Goal: Task Accomplishment & Management: Manage account settings

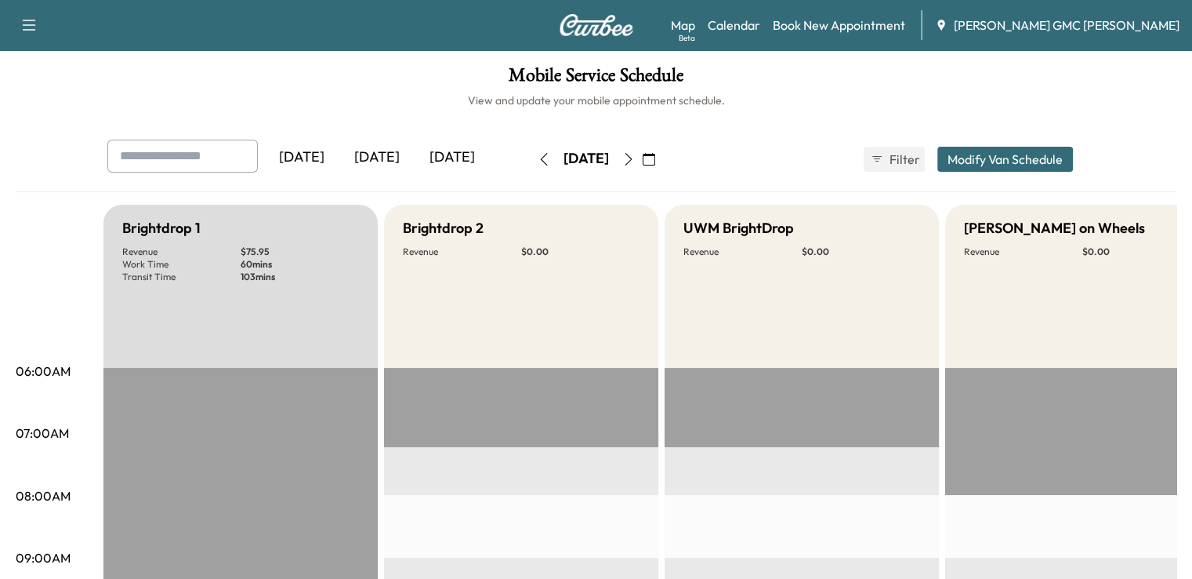
click at [415, 157] on div "[DATE]" at bounding box center [452, 158] width 75 height 36
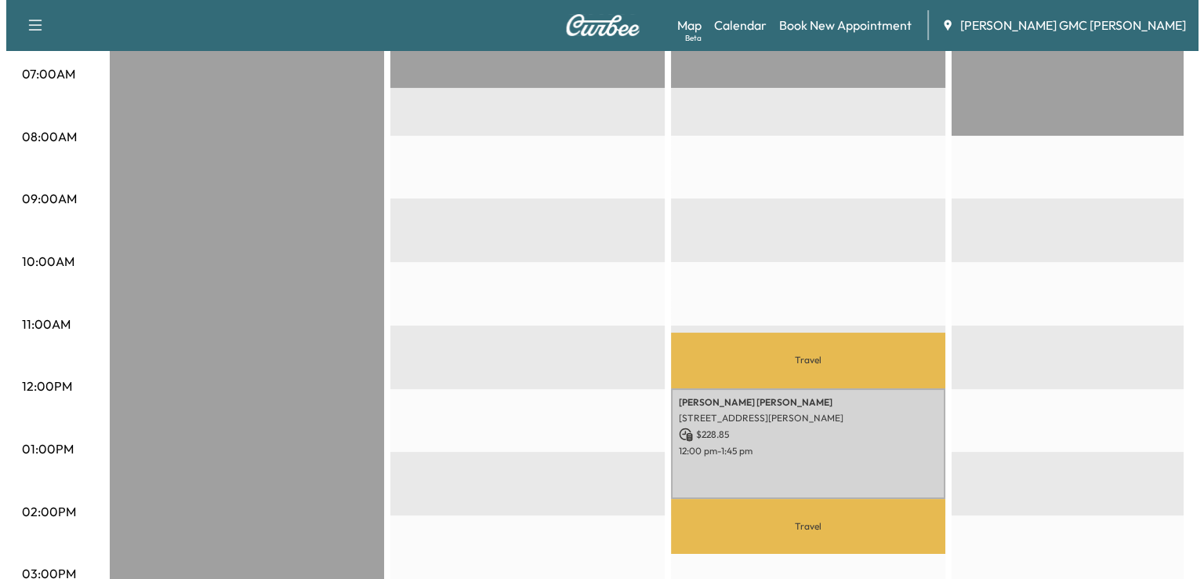
scroll to position [372, 0]
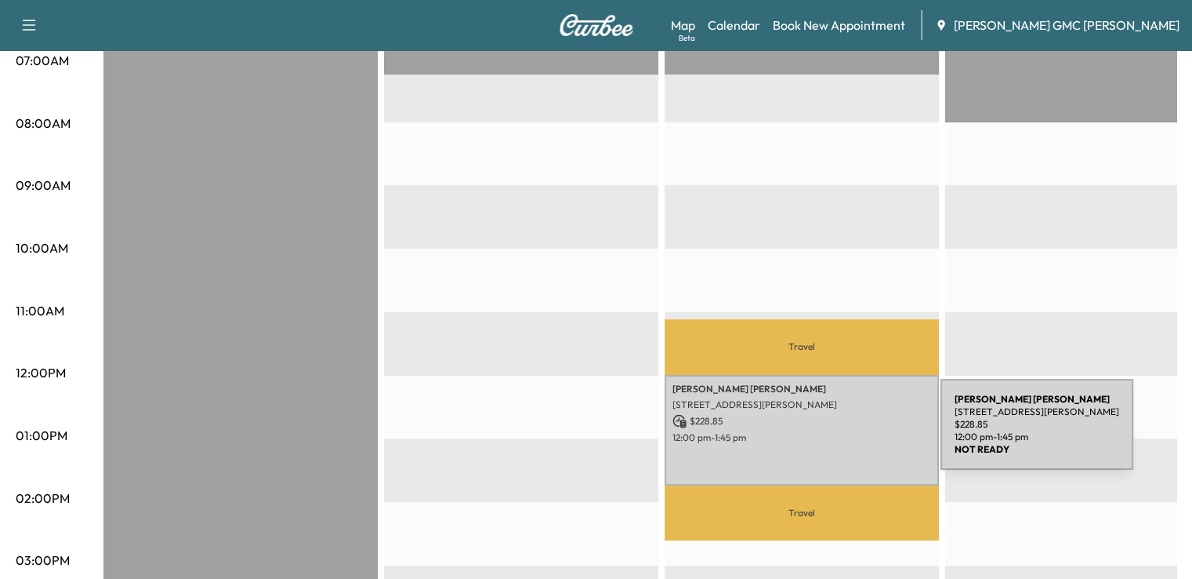
click at [823, 434] on p "12:00 pm - 1:45 pm" at bounding box center [802, 437] width 259 height 13
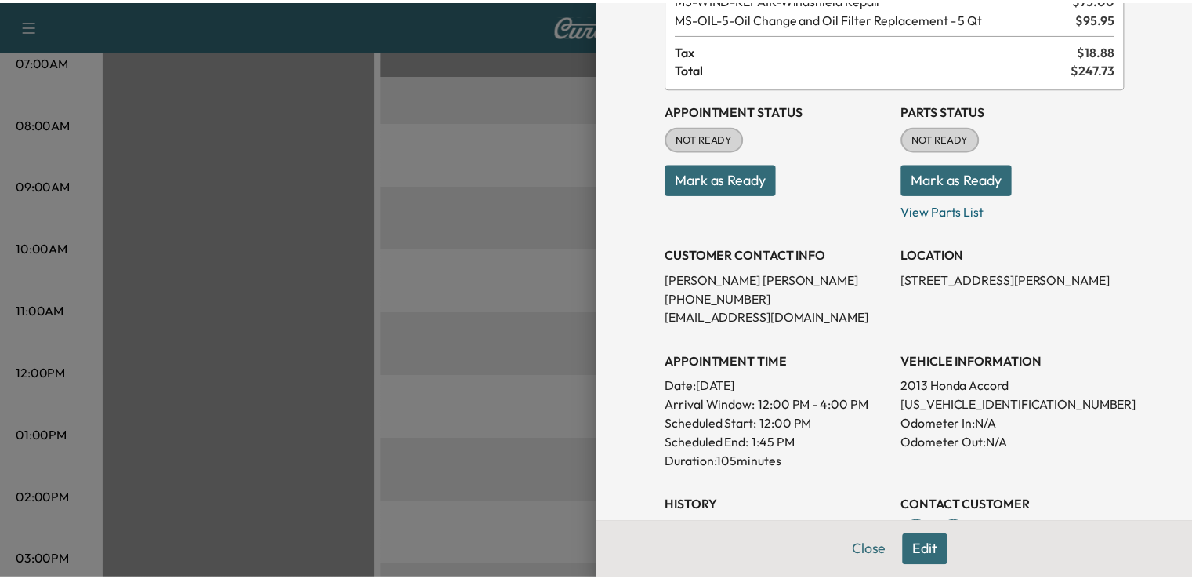
scroll to position [146, 0]
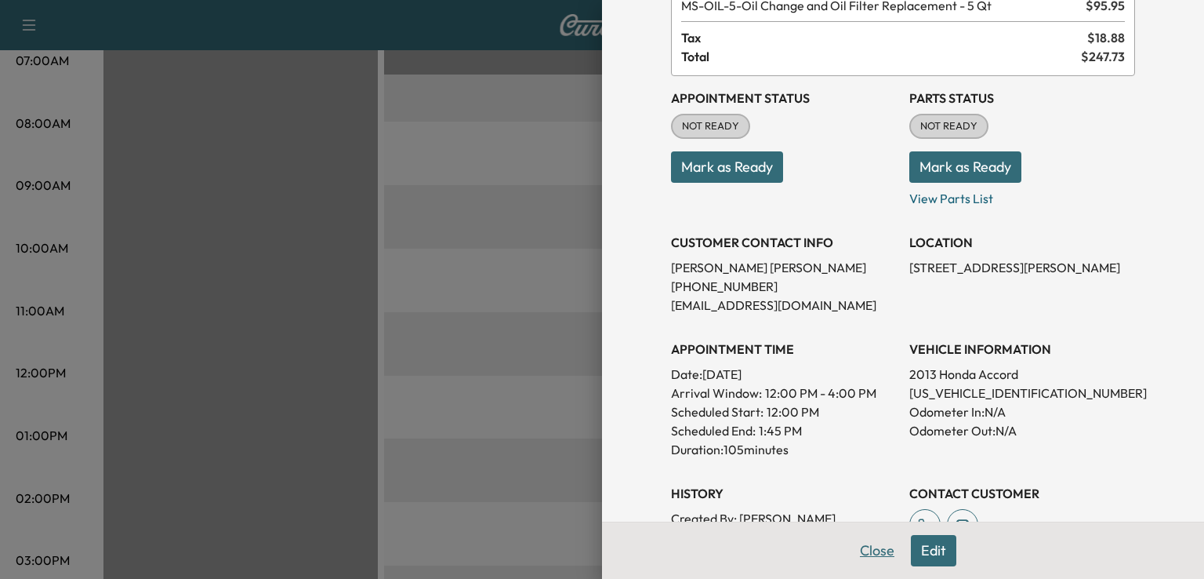
click at [863, 550] on button "Close" at bounding box center [877, 550] width 55 height 31
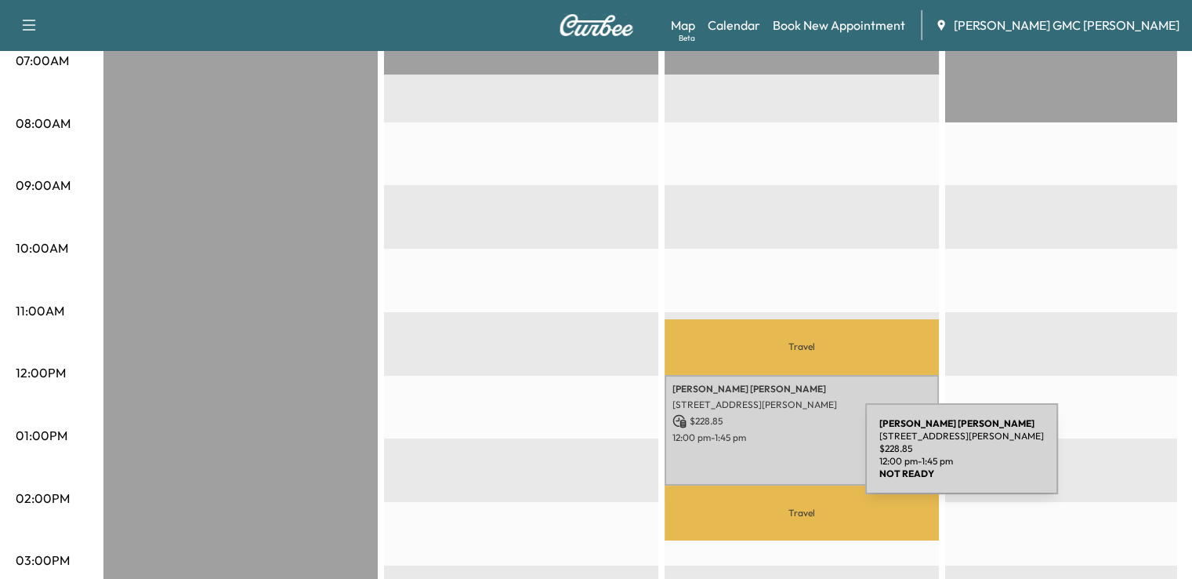
click at [748, 458] on div "[PERSON_NAME] [STREET_ADDRESS][PERSON_NAME] $ 228.85 12:00 pm - 1:45 pm" at bounding box center [802, 430] width 274 height 111
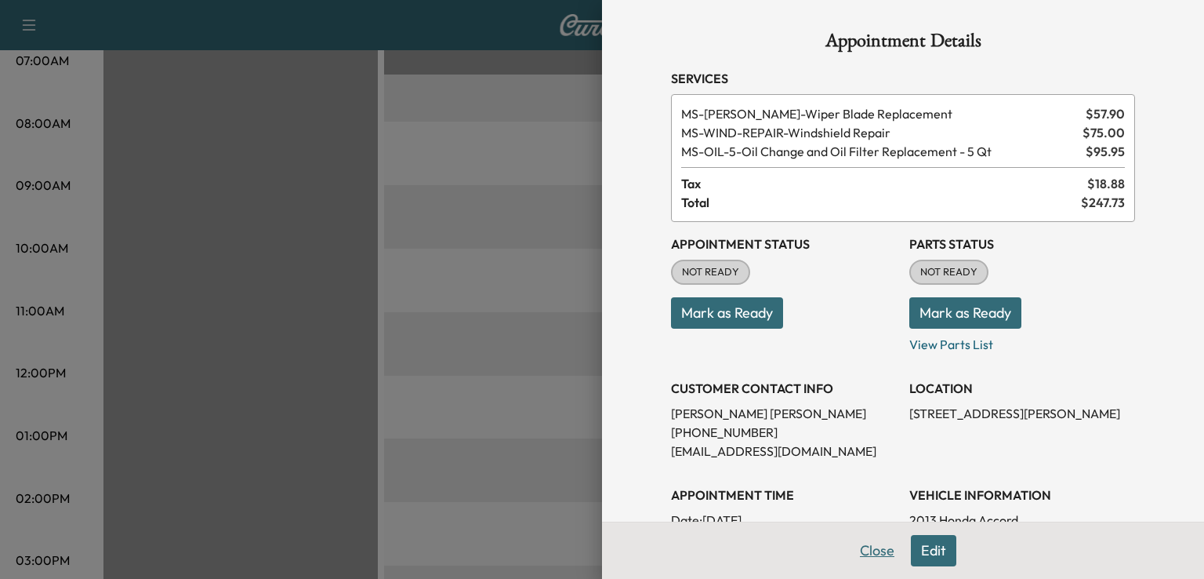
click at [873, 553] on button "Close" at bounding box center [877, 550] width 55 height 31
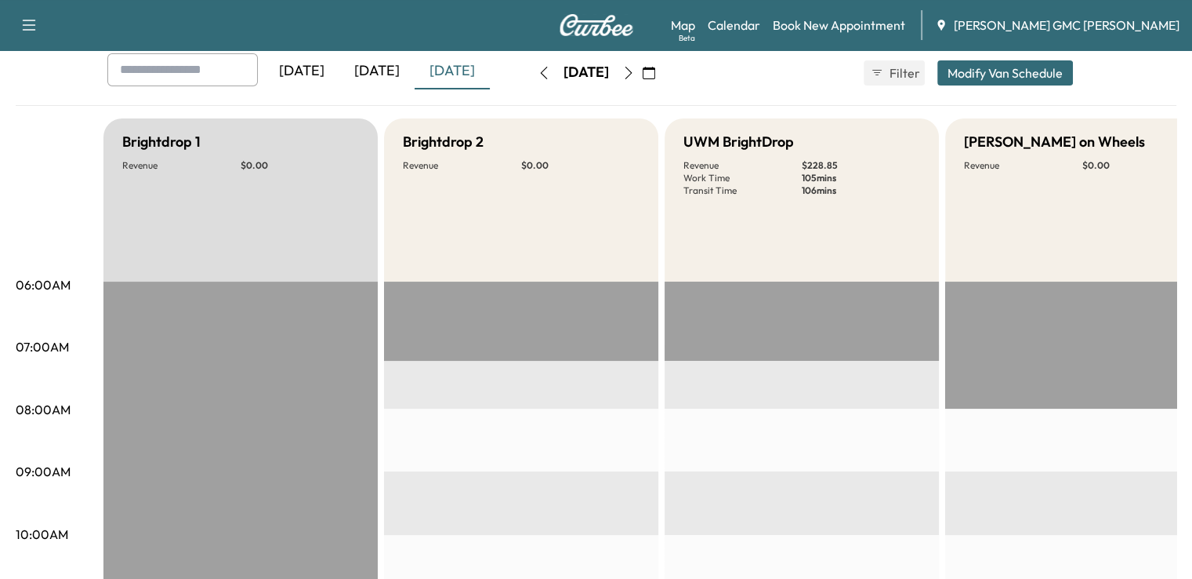
scroll to position [56, 0]
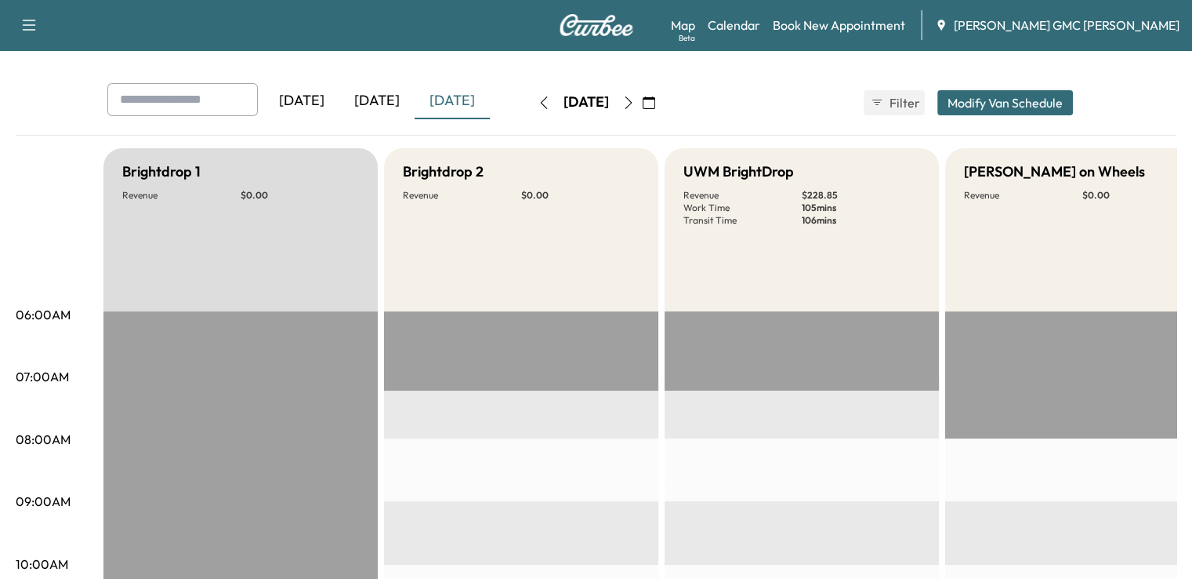
click at [635, 105] on icon "button" at bounding box center [628, 102] width 13 height 13
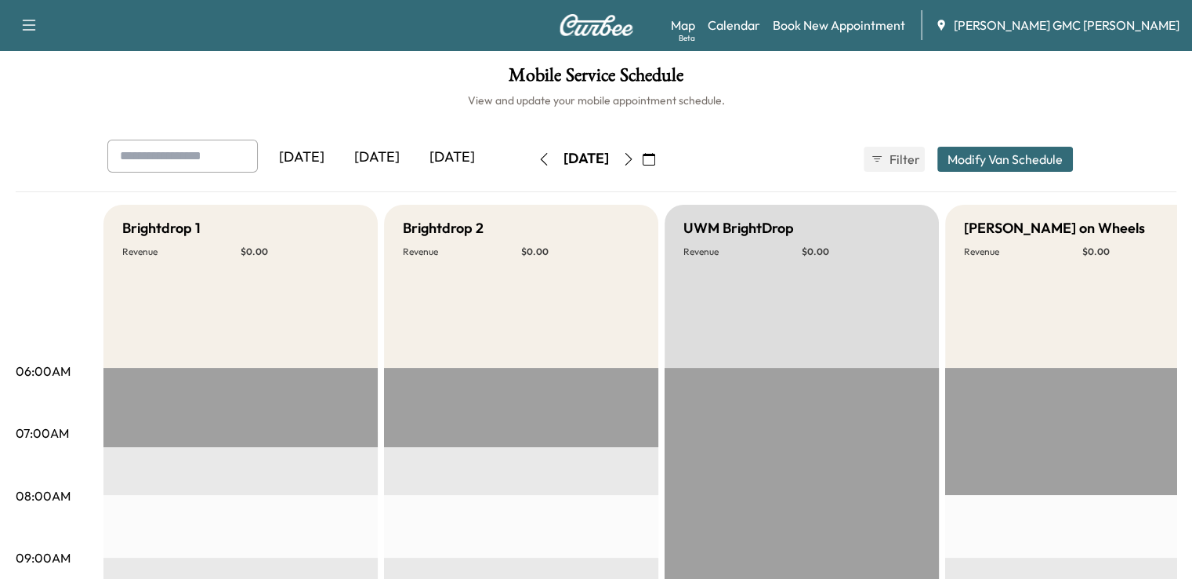
click at [635, 161] on icon "button" at bounding box center [628, 159] width 13 height 13
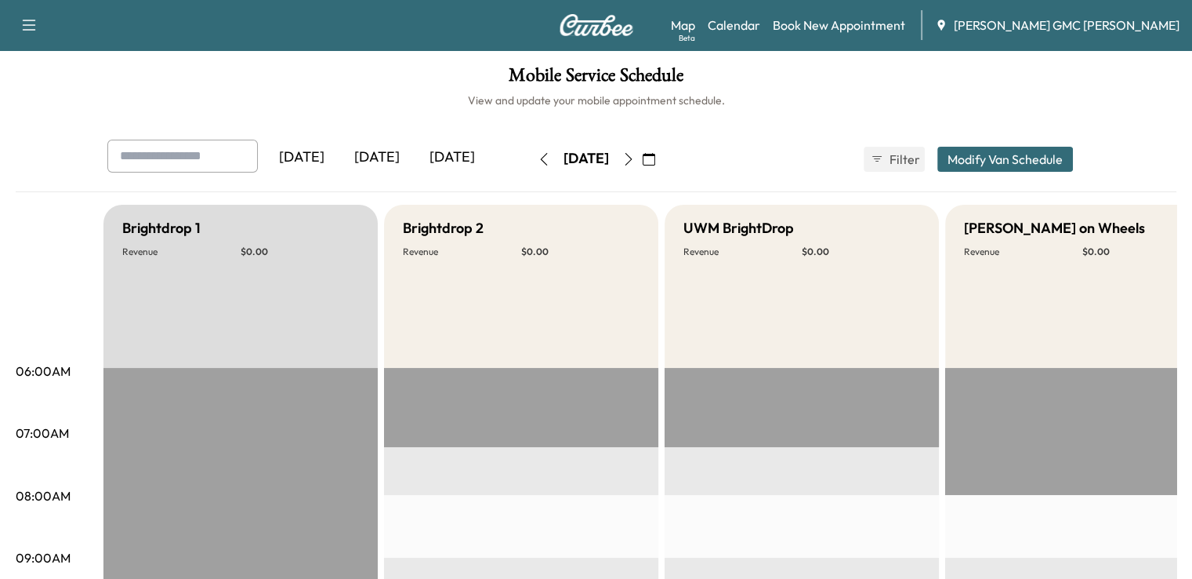
click at [531, 165] on button "button" at bounding box center [544, 159] width 27 height 25
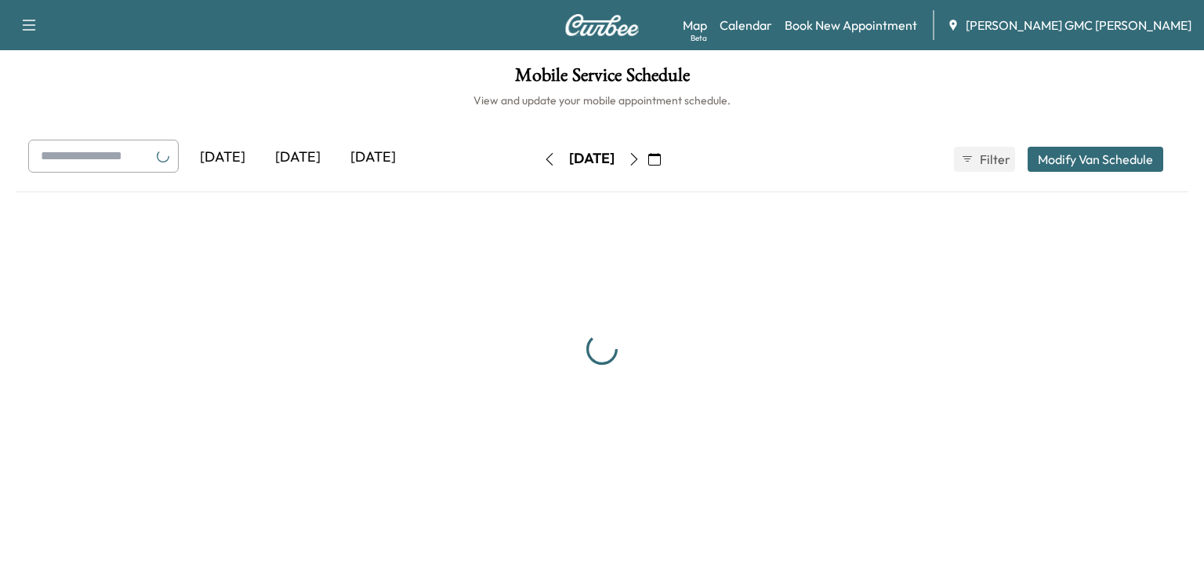
click at [536, 165] on button "button" at bounding box center [549, 159] width 27 height 25
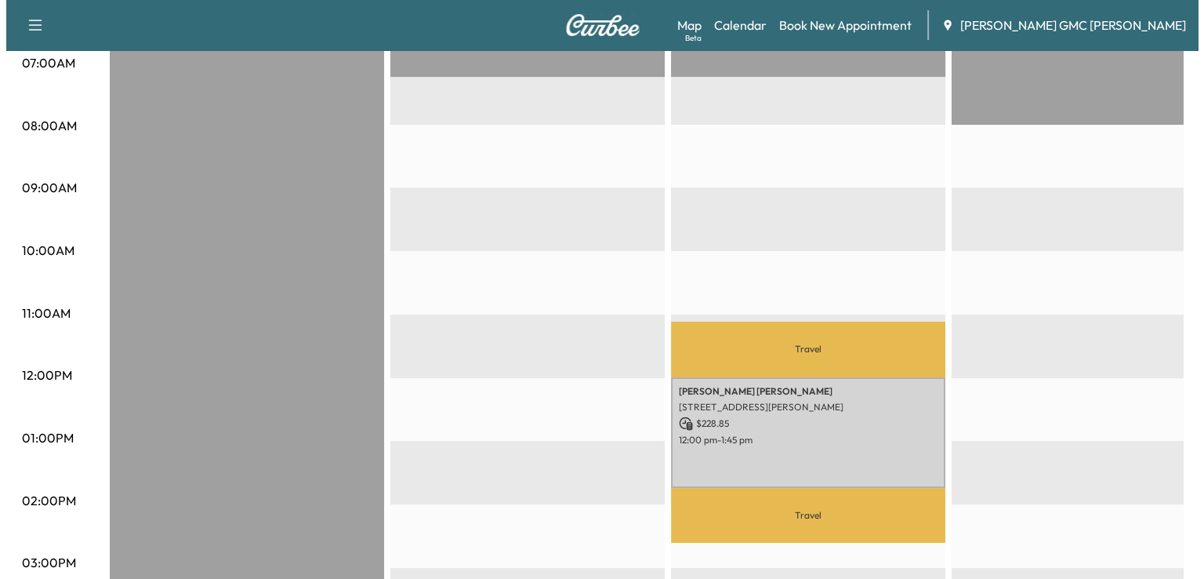
scroll to position [369, 0]
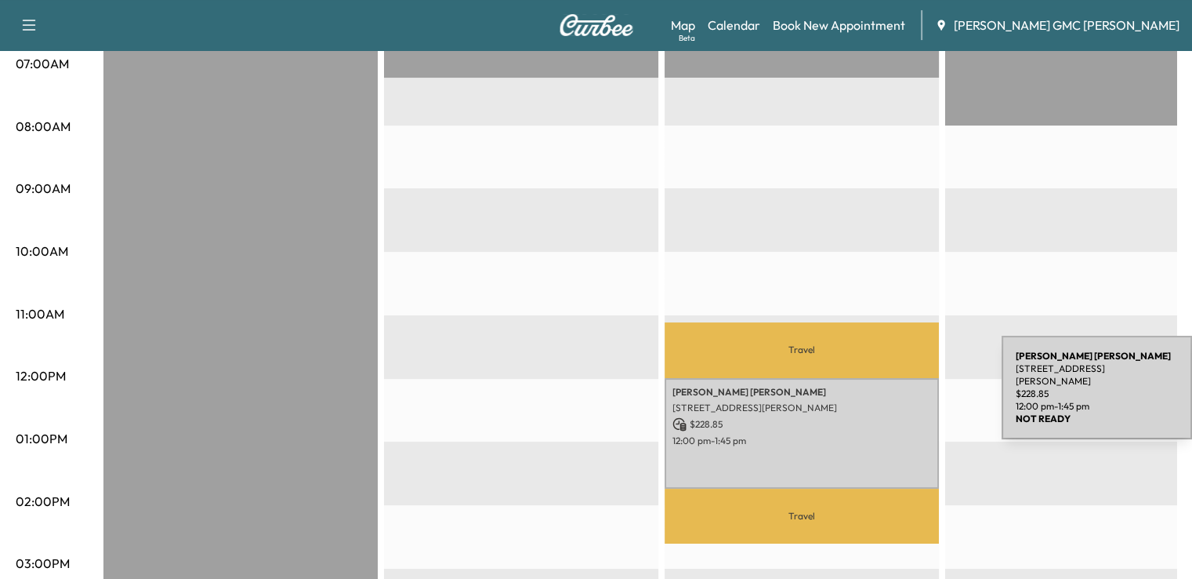
click at [884, 390] on p "[PERSON_NAME]" at bounding box center [802, 392] width 259 height 13
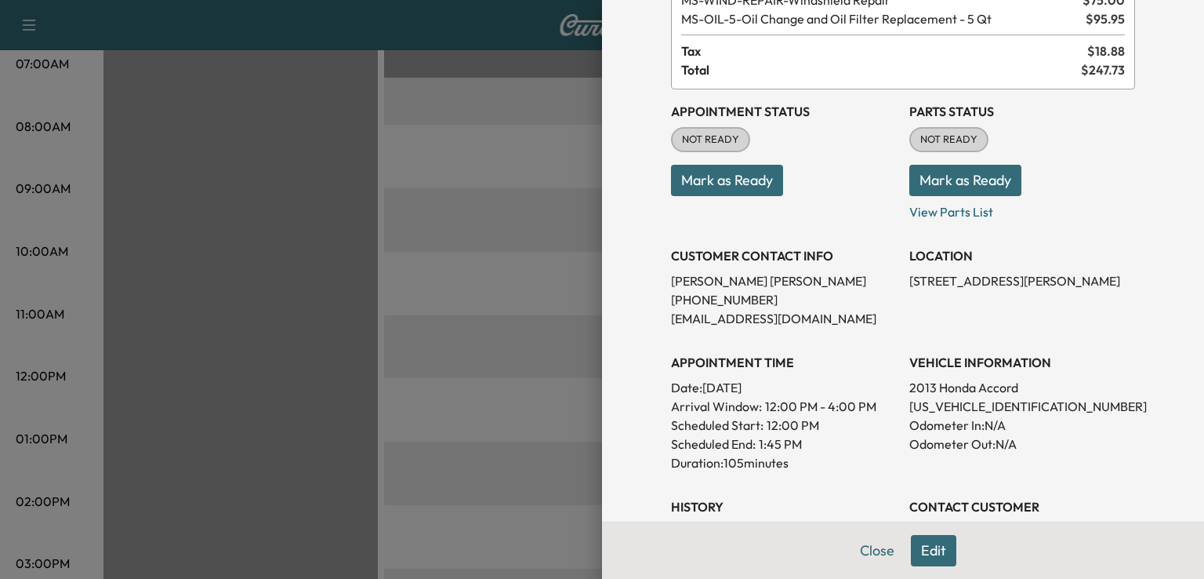
scroll to position [131, 0]
click at [911, 404] on p "[US_VEHICLE_IDENTIFICATION_NUMBER]" at bounding box center [1022, 407] width 226 height 19
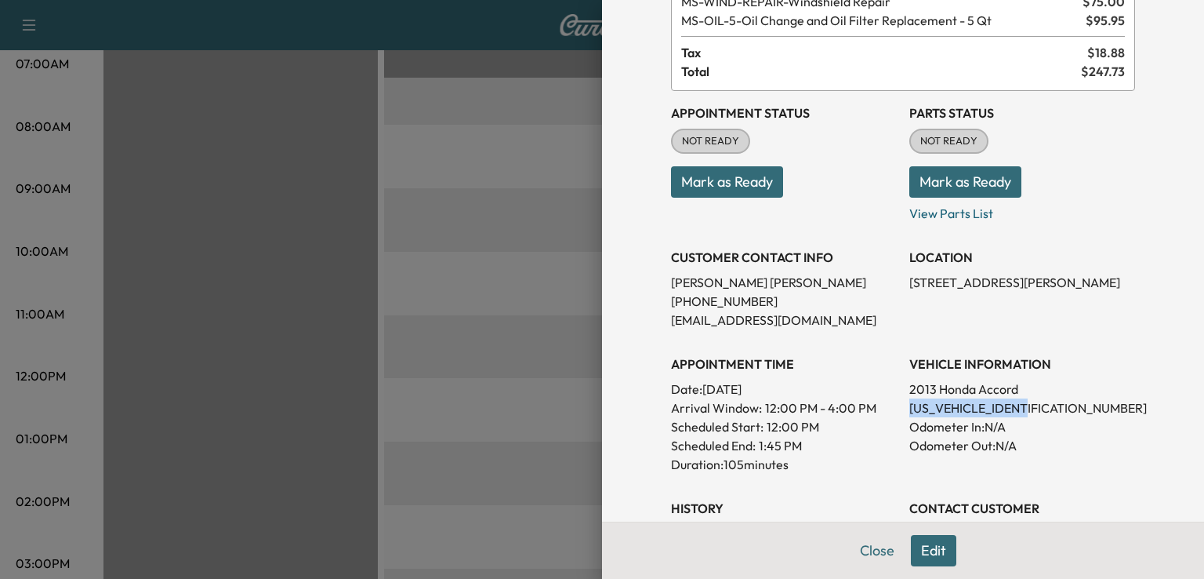
click at [911, 404] on p "[US_VEHICLE_IDENTIFICATION_NUMBER]" at bounding box center [1022, 407] width 226 height 19
copy p "[US_VEHICLE_IDENTIFICATION_NUMBER]"
click at [1014, 314] on div "LOCATION [STREET_ADDRESS]" at bounding box center [1022, 282] width 226 height 94
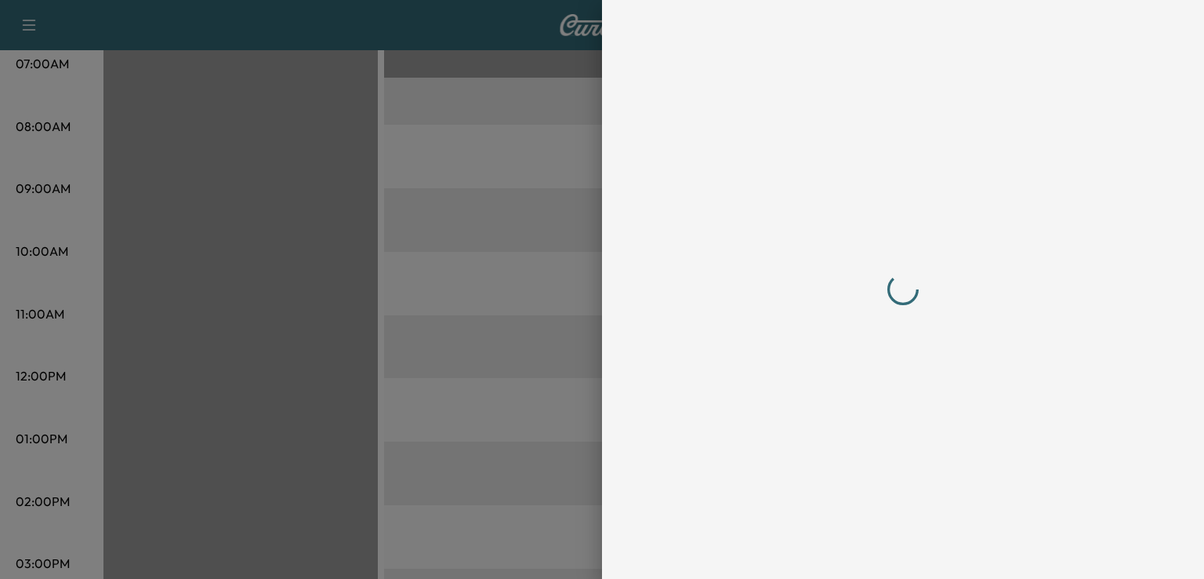
scroll to position [0, 0]
